Goal: Task Accomplishment & Management: Manage account settings

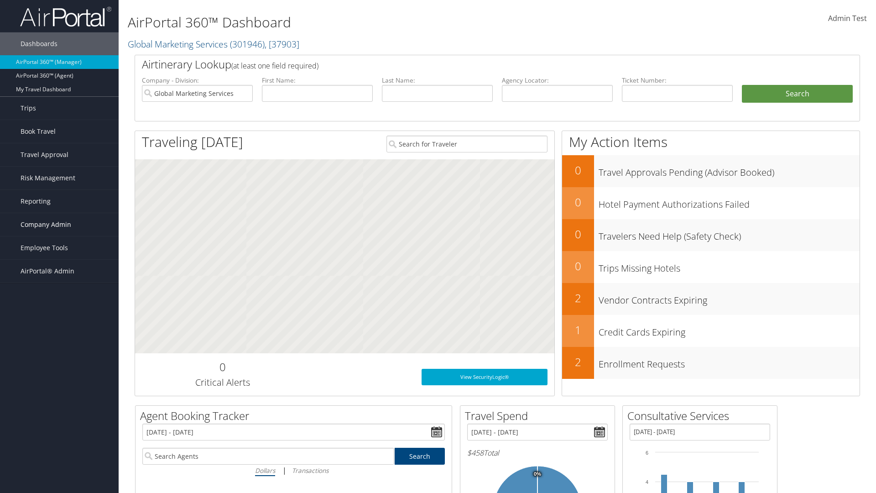
click at [59, 225] on span "Company Admin" at bounding box center [46, 224] width 51 height 23
click at [0, 0] on link "Forms Of Payment" at bounding box center [0, 0] width 0 height 0
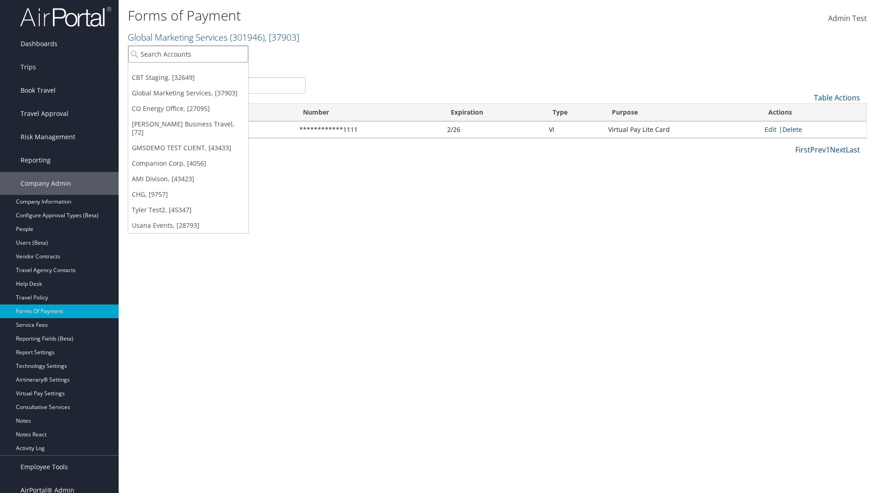
click at [188, 54] on input "search" at bounding box center [188, 54] width 120 height 17
type input "Global Marketing Services"
click at [197, 71] on div "Global Marketing Services (301946), [37903]" at bounding box center [196, 71] width 147 height 8
